Goal: Use online tool/utility

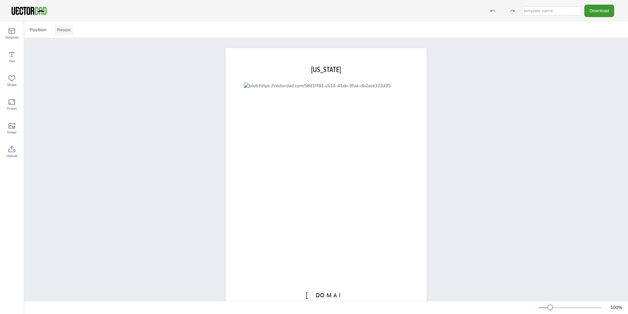
click at [65, 27] on button "Resize" at bounding box center [64, 30] width 19 height 11
click at [92, 42] on li "US Letter (8.5in x 11in)" at bounding box center [82, 43] width 55 height 13
click at [65, 29] on button "Resize" at bounding box center [64, 30] width 19 height 11
click at [72, 29] on li "A4 (8.25in x 11.75in)" at bounding box center [82, 30] width 55 height 13
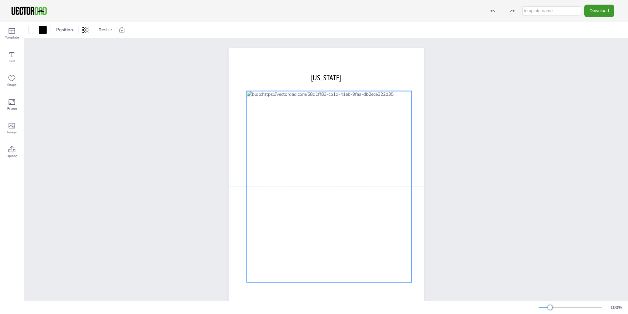
drag, startPoint x: 329, startPoint y: 166, endPoint x: 332, endPoint y: 158, distance: 8.1
click at [332, 158] on div at bounding box center [329, 186] width 165 height 191
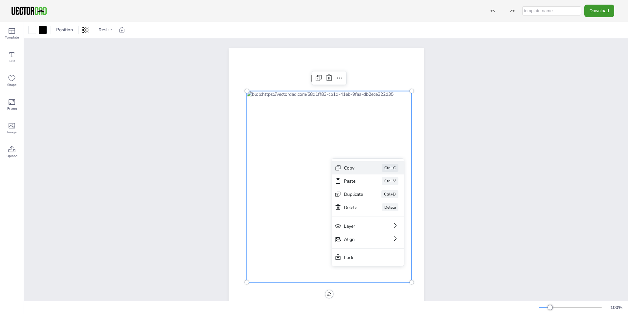
click at [354, 167] on div "Copy" at bounding box center [353, 168] width 19 height 6
click at [351, 156] on div "Copy" at bounding box center [356, 156] width 19 height 6
click at [320, 95] on div at bounding box center [329, 186] width 165 height 191
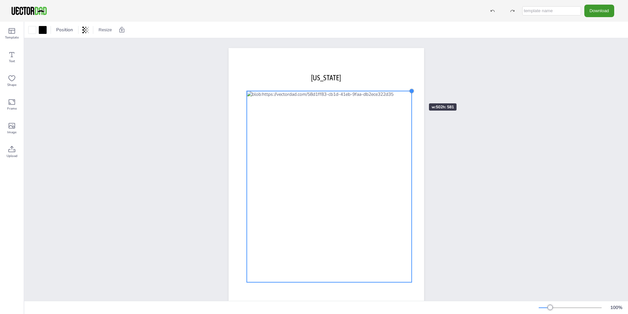
click at [410, 91] on div at bounding box center [411, 90] width 5 height 5
